Goal: Task Accomplishment & Management: Manage account settings

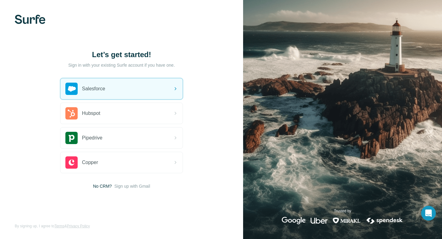
click at [123, 66] on p "Sign in with your existing Surfe account if you have one." at bounding box center [121, 65] width 107 height 6
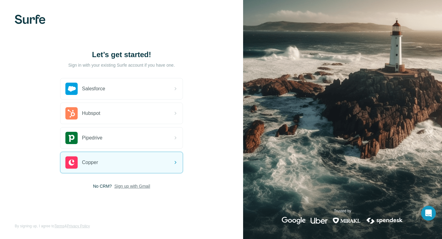
click at [128, 186] on span "Sign up with Gmail" at bounding box center [132, 186] width 36 height 6
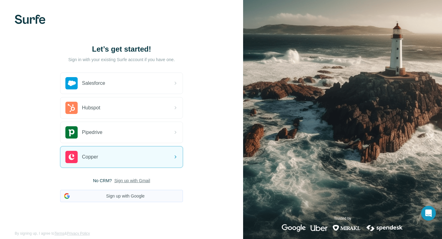
click at [126, 196] on button "Sign up with Google" at bounding box center [121, 196] width 123 height 12
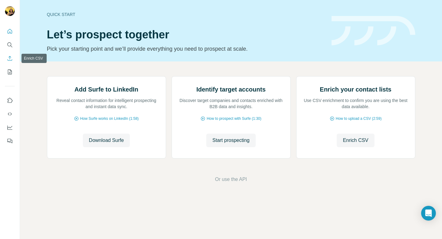
click at [10, 60] on icon "Enrich CSV" at bounding box center [10, 58] width 5 height 5
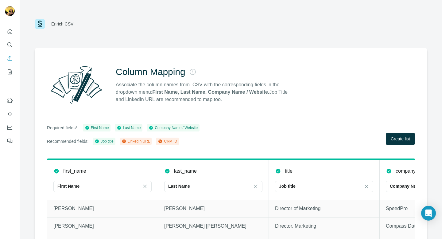
scroll to position [24, 0]
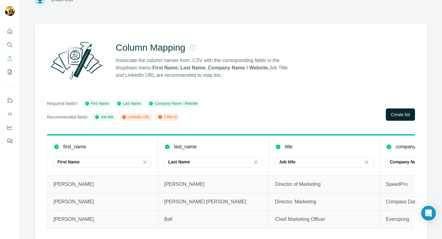
click at [396, 112] on span "Create list" at bounding box center [400, 114] width 19 height 6
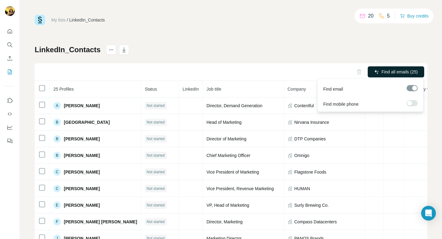
click at [401, 75] on button "Find all emails (25)" at bounding box center [396, 71] width 56 height 11
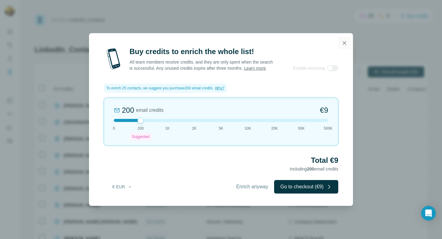
click at [348, 46] on button "button" at bounding box center [344, 43] width 12 height 12
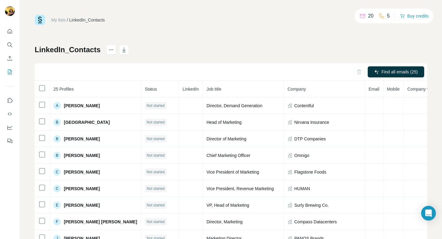
click at [366, 18] on div "20" at bounding box center [367, 15] width 14 height 7
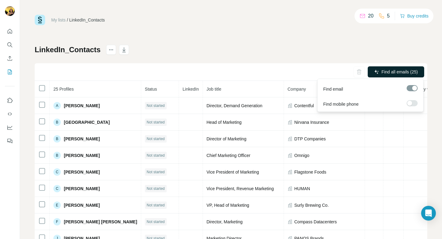
click at [388, 72] on span "Find all emails (25)" at bounding box center [400, 72] width 36 height 6
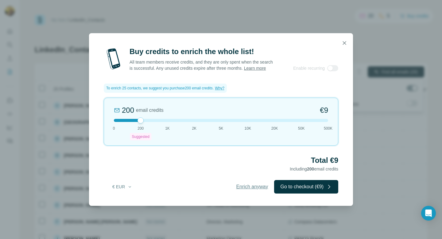
click at [251, 186] on span "Enrich anyway" at bounding box center [252, 186] width 32 height 7
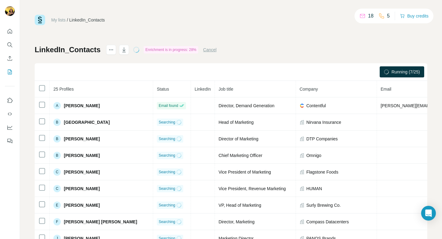
scroll to position [0, 0]
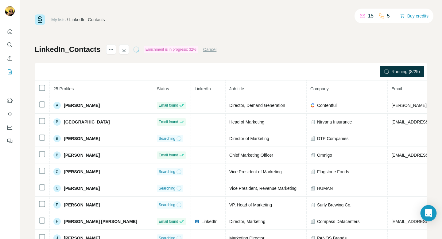
click at [430, 212] on icon "Open Intercom Messenger" at bounding box center [428, 213] width 7 height 8
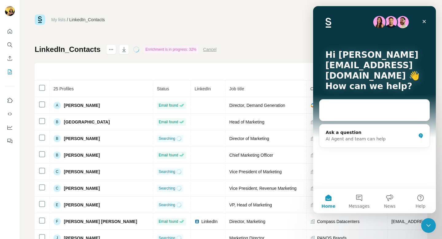
scroll to position [0, 0]
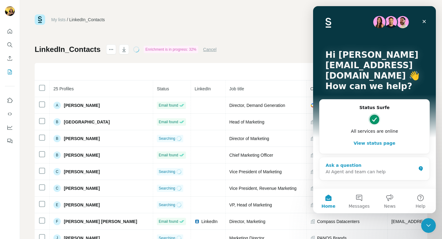
click at [368, 174] on div "AI Agent and team can help" at bounding box center [371, 172] width 90 height 6
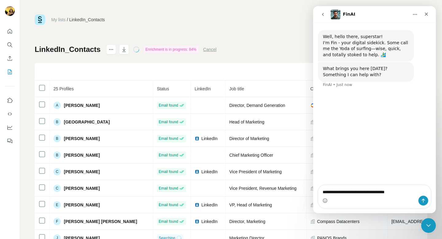
type textarea "**********"
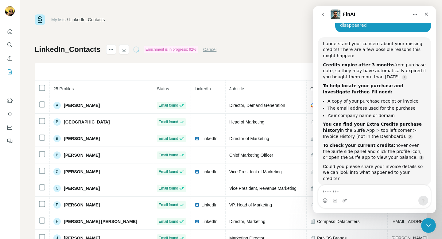
scroll to position [75, 0]
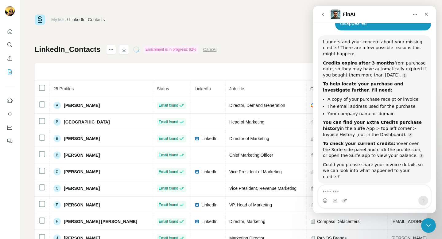
click at [291, 40] on div "My lists / LinkedIn_Contacts 2 5 Buy credits LinkedIn_Contacts Enrichment is in…" at bounding box center [231, 128] width 393 height 228
click at [431, 19] on div "Close" at bounding box center [426, 14] width 11 height 11
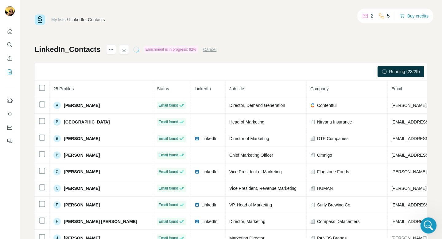
click at [425, 222] on icon "Open Intercom Messenger" at bounding box center [428, 225] width 10 height 10
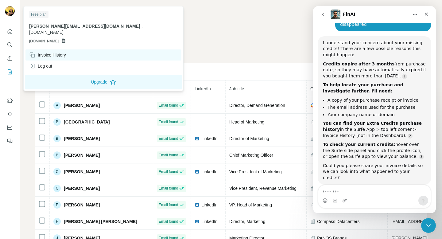
click at [56, 52] on div "Invoice History" at bounding box center [47, 55] width 37 height 6
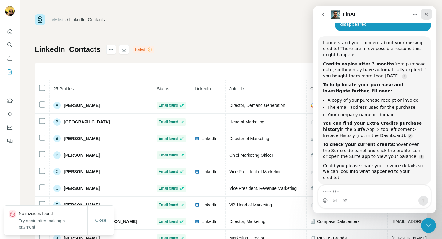
click at [427, 17] on div "Close" at bounding box center [426, 14] width 11 height 11
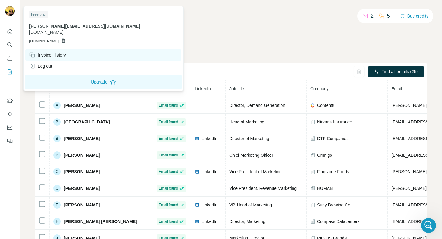
click at [50, 52] on div "Invoice History" at bounding box center [47, 55] width 37 height 6
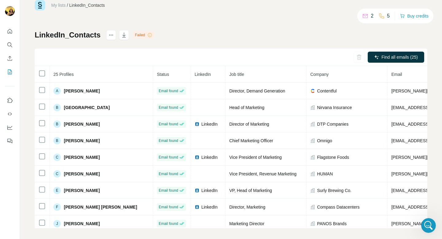
scroll to position [19, 0]
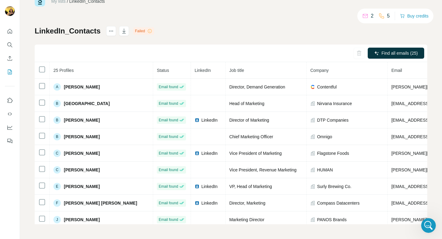
click at [142, 33] on div "Failed" at bounding box center [143, 30] width 21 height 7
click at [148, 32] on icon at bounding box center [149, 31] width 5 height 5
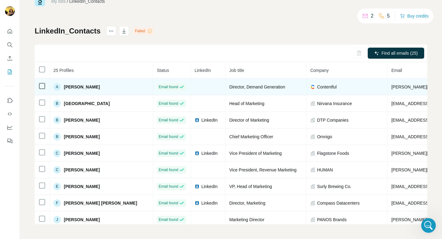
scroll to position [0, 0]
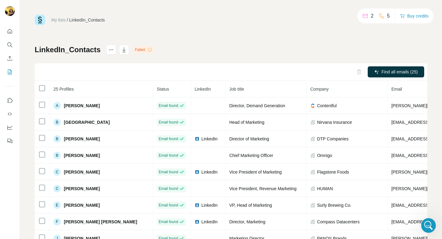
click at [60, 19] on link "My lists" at bounding box center [58, 20] width 14 height 5
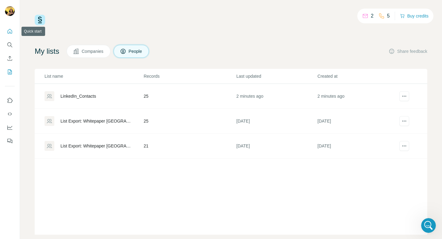
click at [9, 30] on icon "Quick start" at bounding box center [10, 31] width 6 height 6
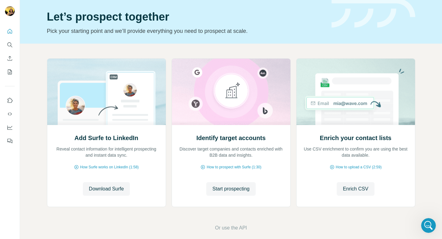
scroll to position [25, 0]
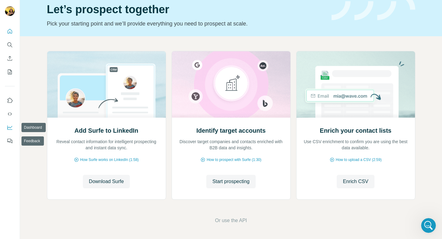
click at [10, 130] on button "Dashboard" at bounding box center [10, 127] width 10 height 11
click at [11, 73] on icon "My lists" at bounding box center [10, 72] width 6 height 6
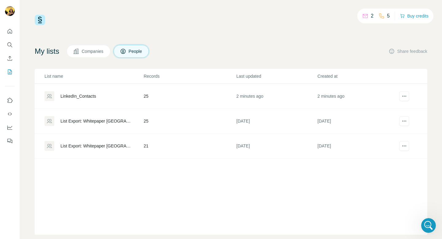
click at [93, 53] on span "Companies" at bounding box center [93, 51] width 22 height 6
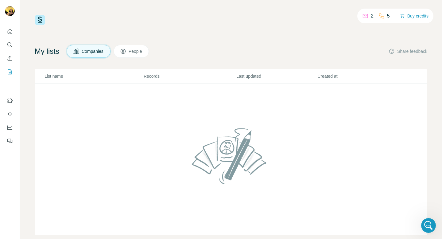
click at [134, 50] on span "People" at bounding box center [136, 51] width 14 height 6
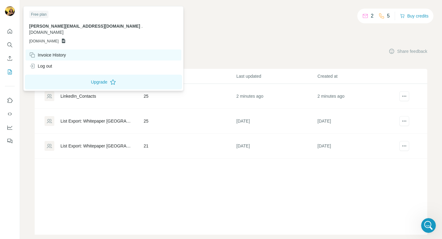
click at [55, 52] on div "Invoice History" at bounding box center [47, 55] width 37 height 6
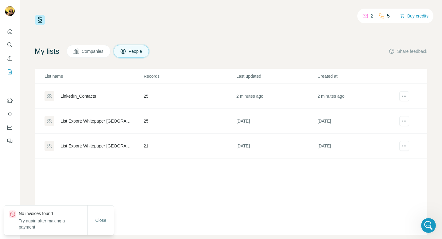
click at [156, 39] on div "2 5 Buy credits My lists Companies People Share feedback List name Records Last…" at bounding box center [231, 125] width 393 height 220
click at [416, 17] on button "Buy credits" at bounding box center [414, 16] width 29 height 9
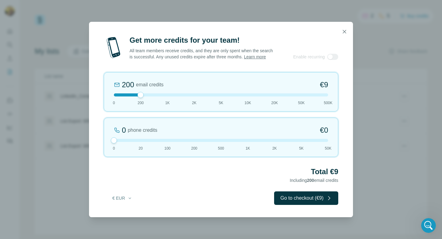
drag, startPoint x: 140, startPoint y: 141, endPoint x: 113, endPoint y: 141, distance: 27.6
click at [113, 141] on div at bounding box center [114, 140] width 6 height 6
click at [126, 198] on button "€ EUR" at bounding box center [122, 198] width 29 height 11
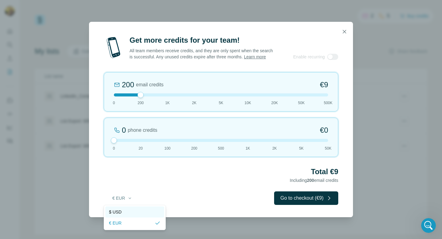
click at [128, 209] on div "$ USD" at bounding box center [135, 212] width 52 height 6
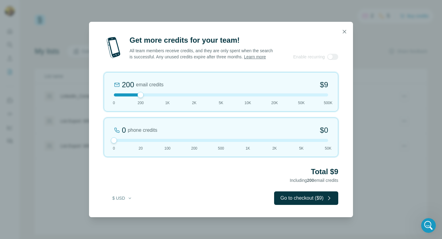
drag, startPoint x: 141, startPoint y: 97, endPoint x: 146, endPoint y: 96, distance: 5.0
click at [146, 96] on div at bounding box center [221, 94] width 214 height 3
click at [349, 32] on button "button" at bounding box center [344, 31] width 12 height 12
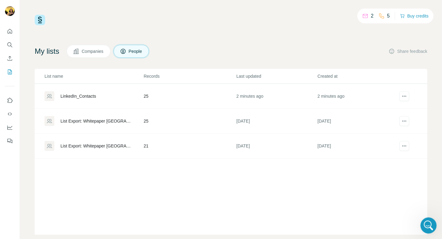
click at [432, 223] on icon "Open Intercom Messenger" at bounding box center [428, 225] width 10 height 10
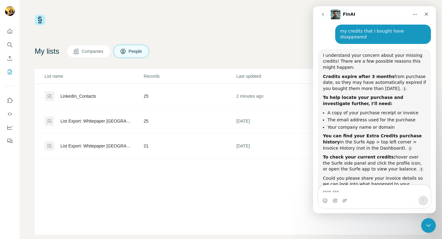
scroll to position [75, 0]
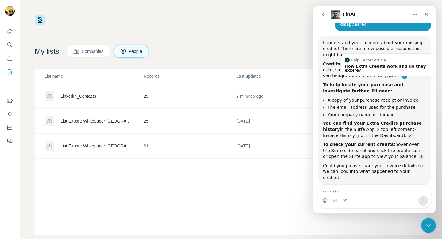
click at [402, 74] on link "Source reference 12765075:" at bounding box center [404, 76] width 5 height 5
click at [397, 57] on div "Help Center Article" at bounding box center [390, 59] width 90 height 5
click at [393, 64] on div "How Extra Credits work and do they expire?" at bounding box center [390, 68] width 90 height 8
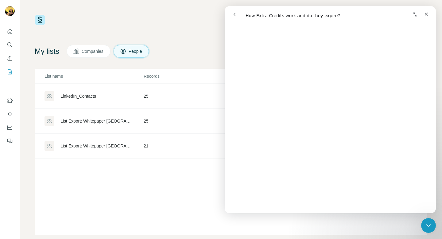
scroll to position [314, 0]
click at [422, 13] on div "Close" at bounding box center [426, 14] width 11 height 11
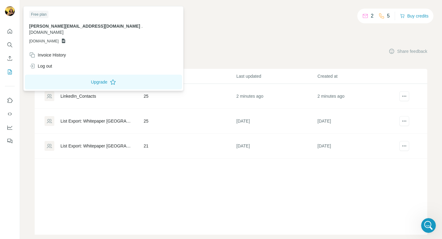
click at [12, 13] on img at bounding box center [10, 11] width 10 height 10
click at [46, 52] on div "Invoice History" at bounding box center [47, 55] width 37 height 6
click at [66, 38] on icon at bounding box center [63, 40] width 5 height 5
click at [161, 31] on div "2 5 Buy credits My lists Companies People Share feedback List name Records Last…" at bounding box center [231, 125] width 393 height 220
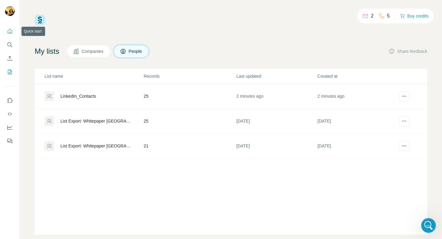
click at [8, 33] on icon "Quick start" at bounding box center [10, 31] width 5 height 5
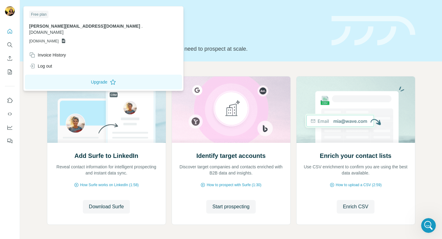
click at [12, 11] on img at bounding box center [10, 11] width 10 height 10
click at [7, 56] on icon "Enrich CSV" at bounding box center [10, 58] width 6 height 6
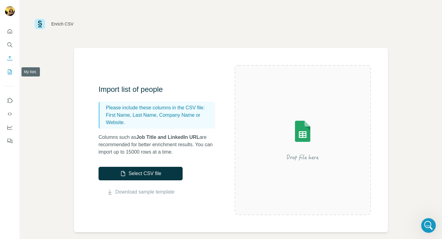
click at [10, 72] on icon "My lists" at bounding box center [10, 72] width 6 height 6
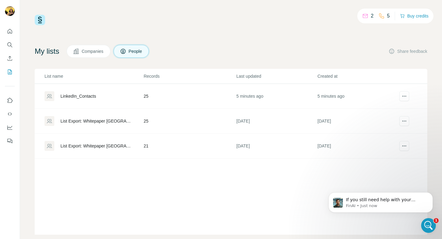
click at [102, 96] on div "LinkedIn_Contacts" at bounding box center [94, 96] width 99 height 10
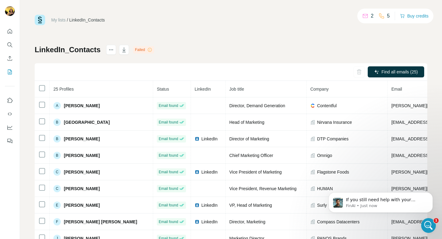
click at [138, 49] on div "Failed" at bounding box center [143, 49] width 21 height 7
click at [122, 49] on icon "button" at bounding box center [124, 50] width 6 height 6
click at [213, 43] on div "My lists / LinkedIn_Contacts 2 5 Buy credits LinkedIn_Contacts Failed Find all …" at bounding box center [231, 129] width 393 height 228
click at [376, 202] on p "If you still need help with your missing credits, I'm here to assist you. Would…" at bounding box center [385, 200] width 79 height 6
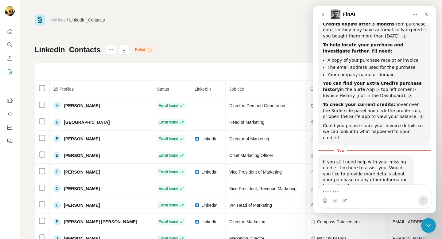
scroll to position [123, 0]
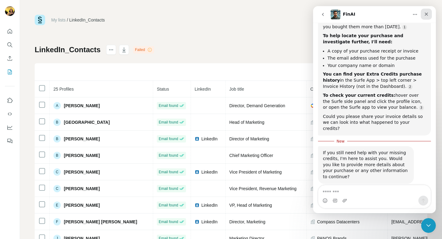
click at [426, 15] on icon "Close" at bounding box center [426, 14] width 5 height 5
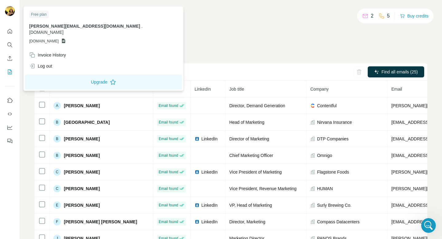
click at [7, 10] on img at bounding box center [10, 11] width 10 height 10
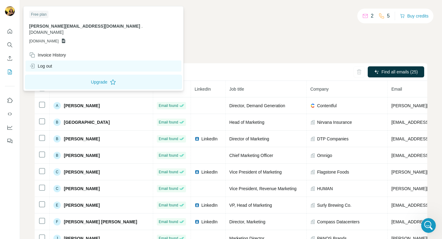
click at [51, 63] on div "Log out" at bounding box center [40, 66] width 23 height 6
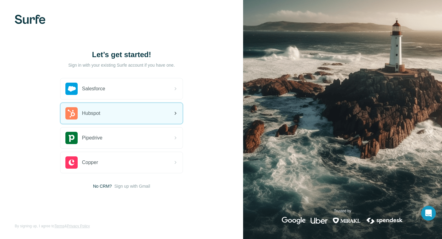
click at [113, 109] on div "Hubspot" at bounding box center [121, 113] width 122 height 21
click at [147, 106] on div "Hubspot" at bounding box center [121, 113] width 122 height 21
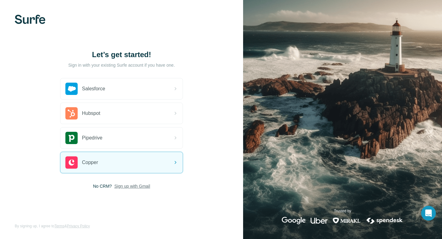
click at [130, 185] on span "Sign up with Gmail" at bounding box center [132, 186] width 36 height 6
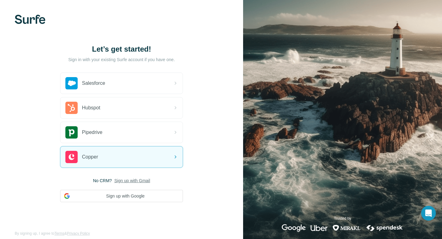
scroll to position [7, 0]
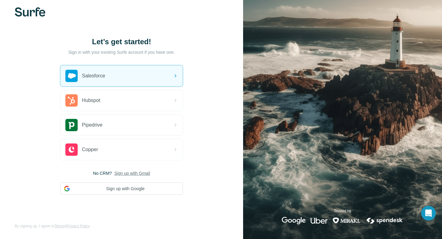
click at [74, 51] on p "Sign in with your existing Surfe account if you have one." at bounding box center [121, 52] width 107 height 6
click at [102, 191] on button "Sign up with Google" at bounding box center [121, 188] width 123 height 12
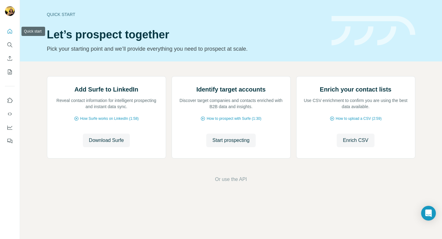
click at [12, 29] on icon "Quick start" at bounding box center [10, 31] width 6 height 6
click at [10, 60] on icon "Enrich CSV" at bounding box center [10, 58] width 5 height 5
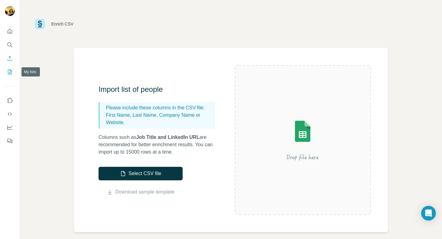
click at [7, 75] on icon "My lists" at bounding box center [10, 72] width 6 height 6
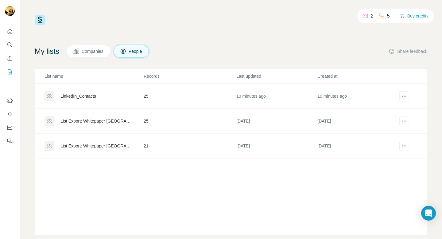
scroll to position [10, 0]
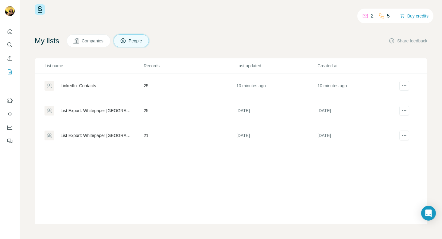
click at [98, 41] on span "Companies" at bounding box center [93, 41] width 22 height 6
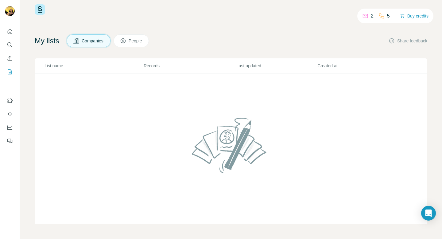
click at [120, 41] on button "People" at bounding box center [132, 40] width 36 height 13
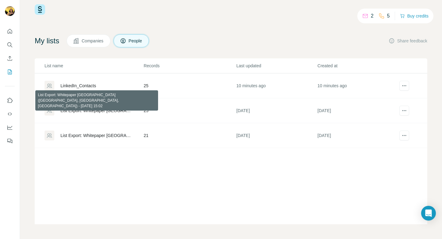
click at [78, 111] on div "List Export: Whitepaper [GEOGRAPHIC_DATA] ([GEOGRAPHIC_DATA], [GEOGRAPHIC_DATA]…" at bounding box center [96, 110] width 73 height 6
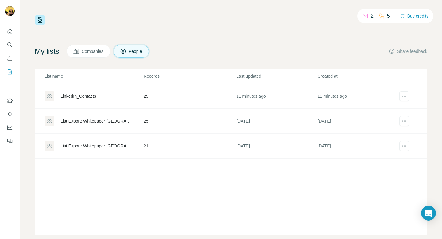
click at [369, 15] on div "2" at bounding box center [367, 15] width 11 height 7
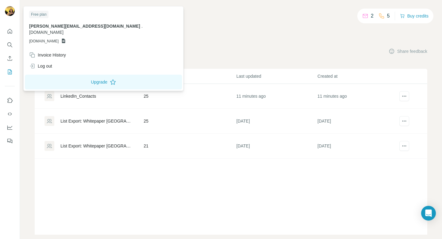
click at [43, 17] on div "Free plan" at bounding box center [38, 14] width 19 height 7
click at [66, 38] on icon at bounding box center [63, 40] width 5 height 5
click at [64, 30] on span "[DOMAIN_NAME]" at bounding box center [46, 32] width 34 height 5
click at [76, 26] on span "[PERSON_NAME][EMAIL_ADDRESS][DOMAIN_NAME]" at bounding box center [84, 26] width 111 height 5
click at [48, 52] on div "Invoice History" at bounding box center [47, 55] width 37 height 6
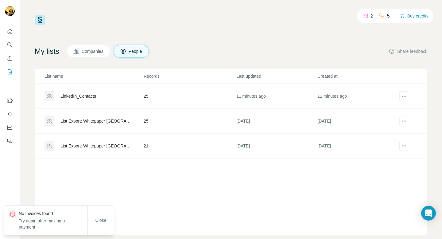
click at [63, 224] on p "Try again after making a payment" at bounding box center [53, 224] width 69 height 12
click at [11, 44] on icon "Search" at bounding box center [10, 45] width 6 height 6
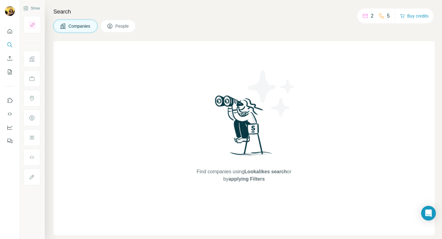
click at [117, 31] on button "People" at bounding box center [118, 26] width 36 height 13
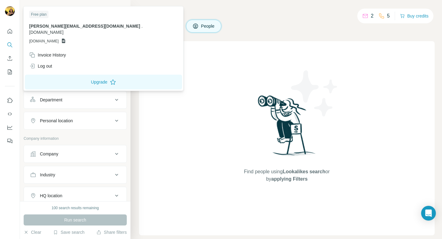
click at [11, 9] on img at bounding box center [10, 11] width 10 height 10
click at [251, 29] on div "Companies People" at bounding box center [287, 26] width 296 height 13
